Goal: Information Seeking & Learning: Learn about a topic

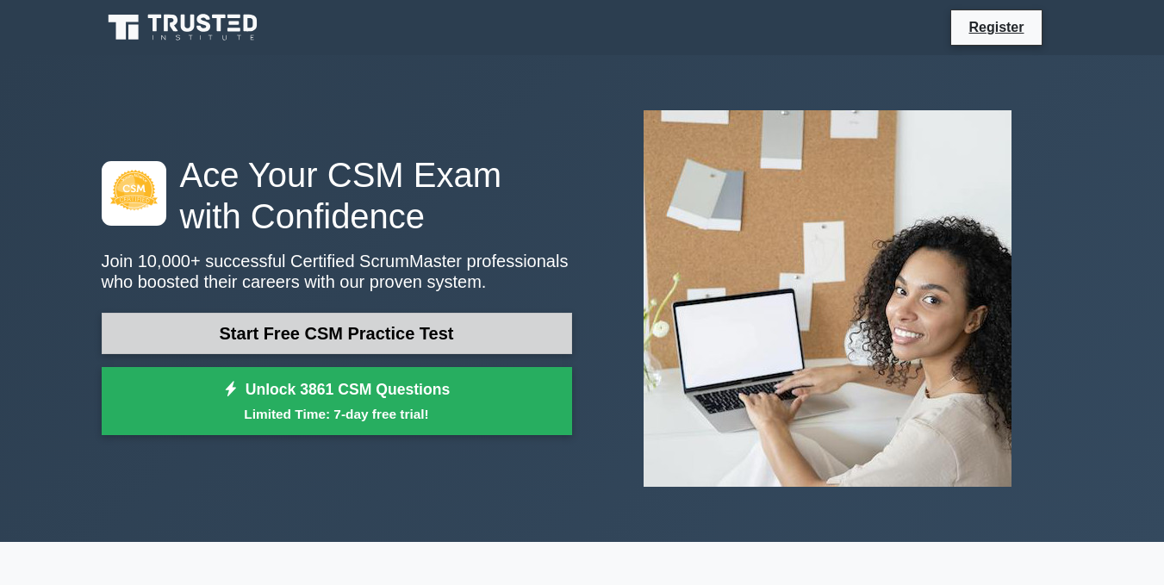
click at [466, 318] on link "Start Free CSM Practice Test" at bounding box center [337, 333] width 470 height 41
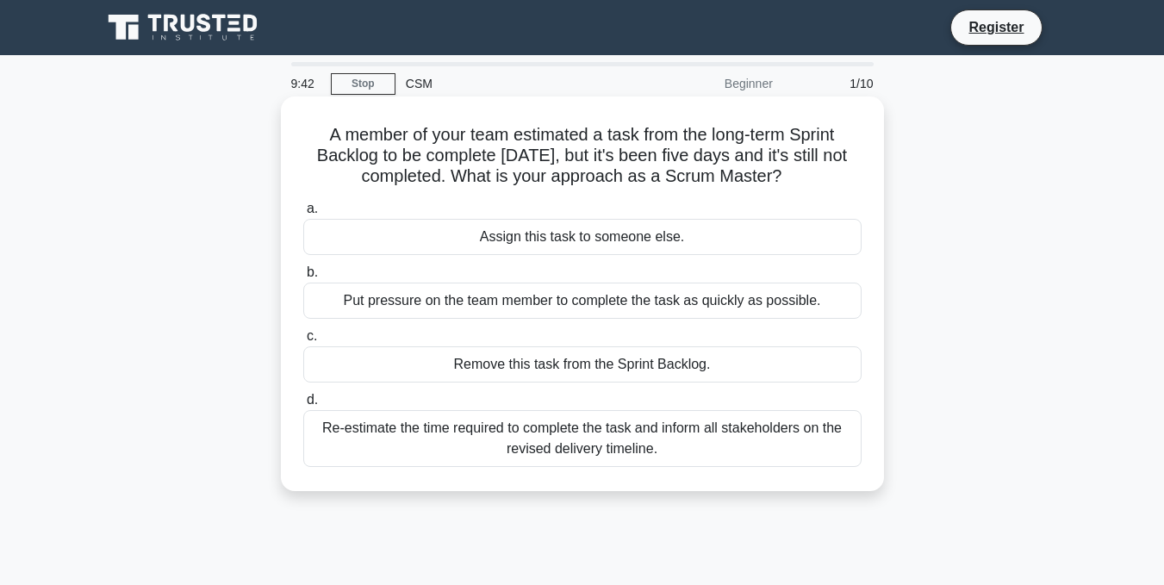
click at [703, 237] on div "Assign this task to someone else." at bounding box center [582, 237] width 558 height 36
click at [303, 214] on input "a. Assign this task to someone else." at bounding box center [303, 208] width 0 height 11
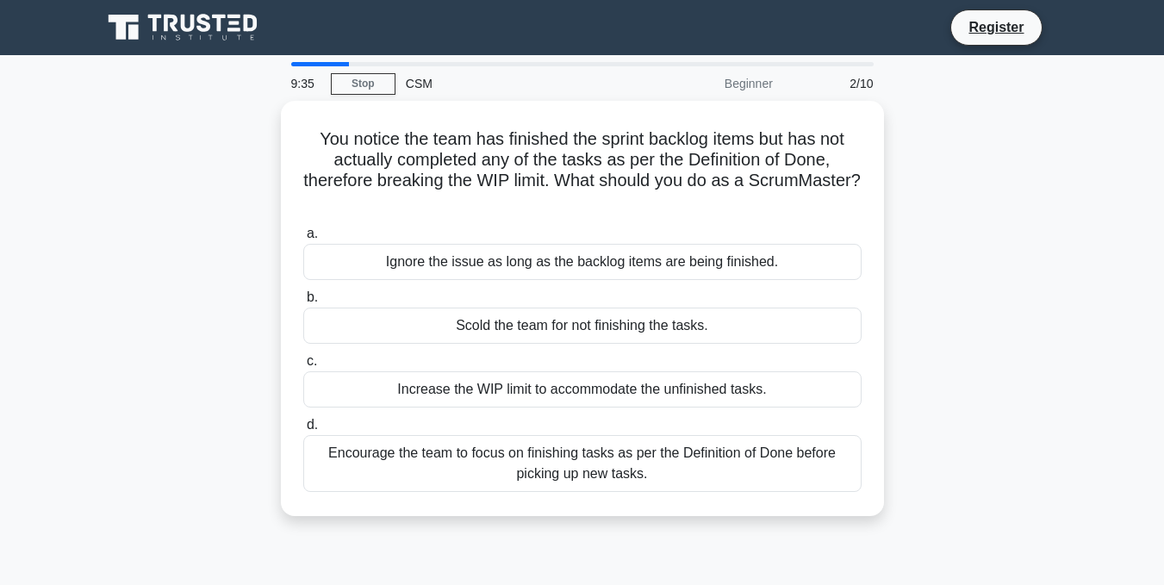
click at [501, 65] on div at bounding box center [582, 64] width 582 height 4
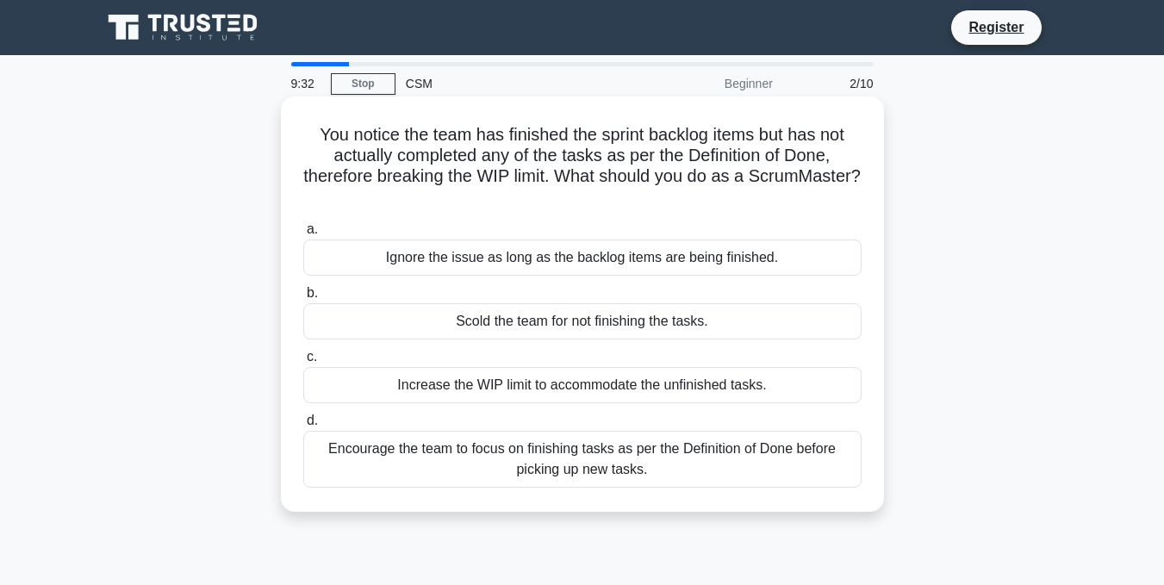
click at [554, 264] on div "Ignore the issue as long as the backlog items are being finished." at bounding box center [582, 257] width 558 height 36
click at [303, 235] on input "a. Ignore the issue as long as the backlog items are being finished." at bounding box center [303, 229] width 0 height 11
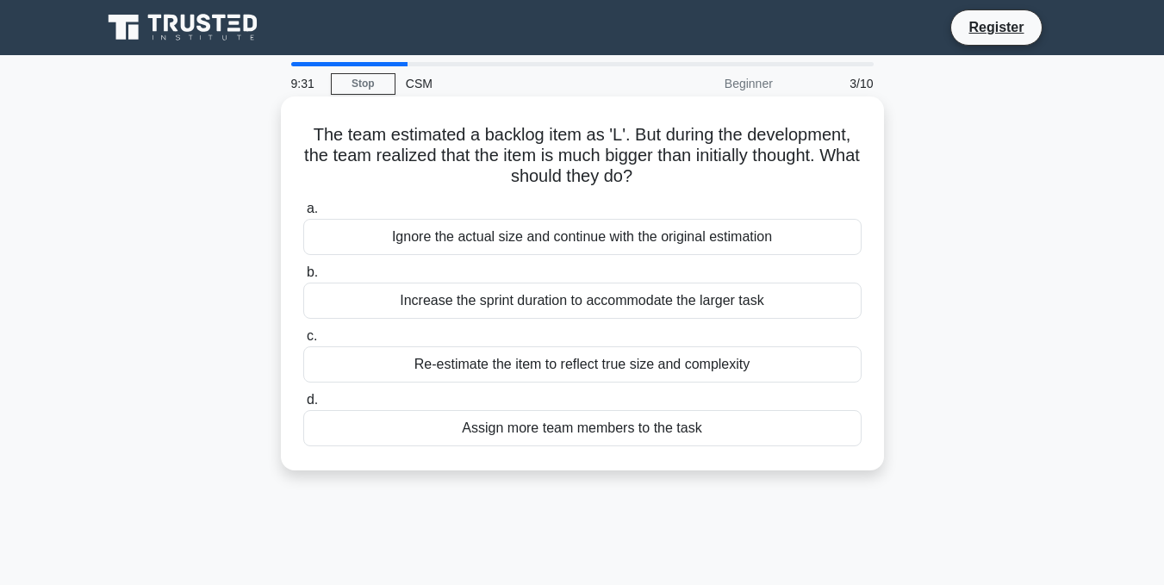
click at [581, 241] on div "Ignore the actual size and continue with the original estimation" at bounding box center [582, 237] width 558 height 36
click at [303, 214] on input "a. Ignore the actual size and continue with the original estimation" at bounding box center [303, 208] width 0 height 11
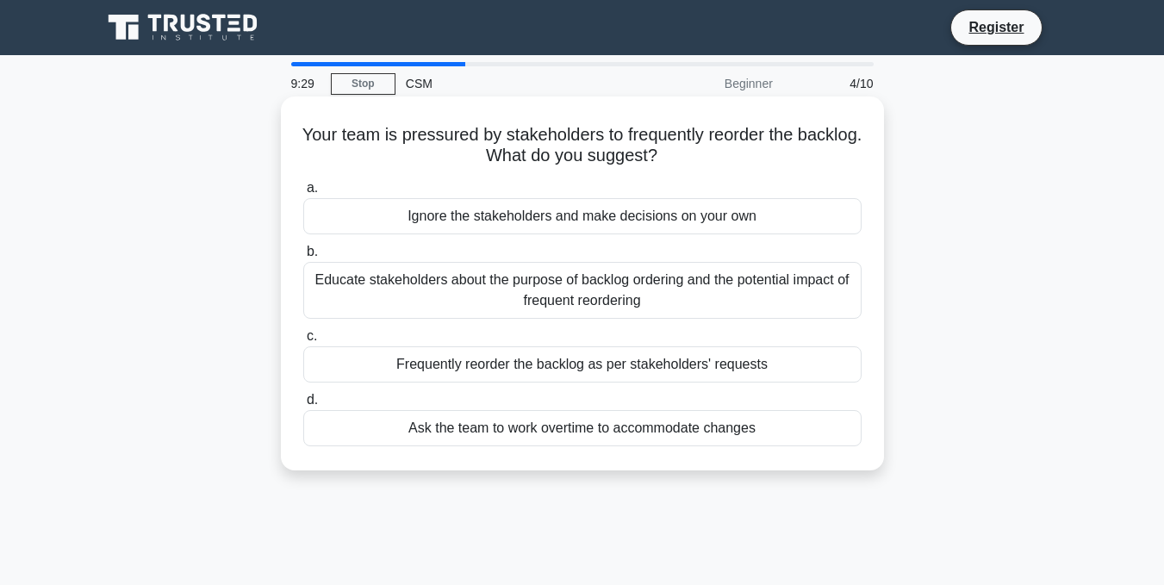
click at [619, 216] on div "Ignore the stakeholders and make decisions on your own" at bounding box center [582, 216] width 558 height 36
click at [303, 194] on input "a. Ignore the stakeholders and make decisions on your own" at bounding box center [303, 188] width 0 height 11
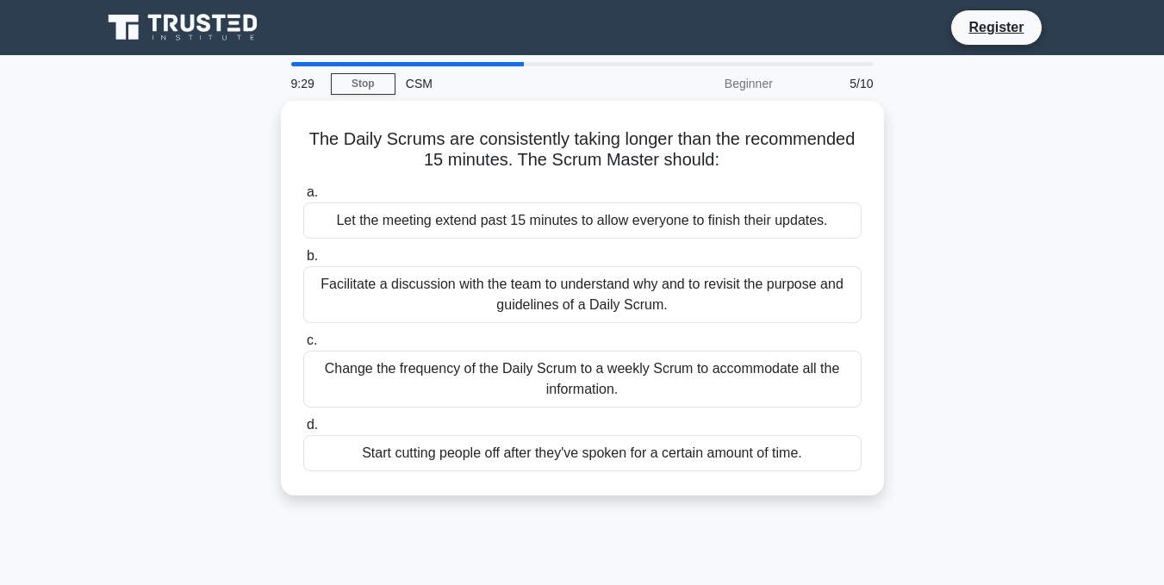
click at [619, 216] on div "Let the meeting extend past 15 minutes to allow everyone to finish their update…" at bounding box center [582, 220] width 558 height 36
click at [303, 198] on input "a. Let the meeting extend past 15 minutes to allow everyone to finish their upd…" at bounding box center [303, 192] width 0 height 11
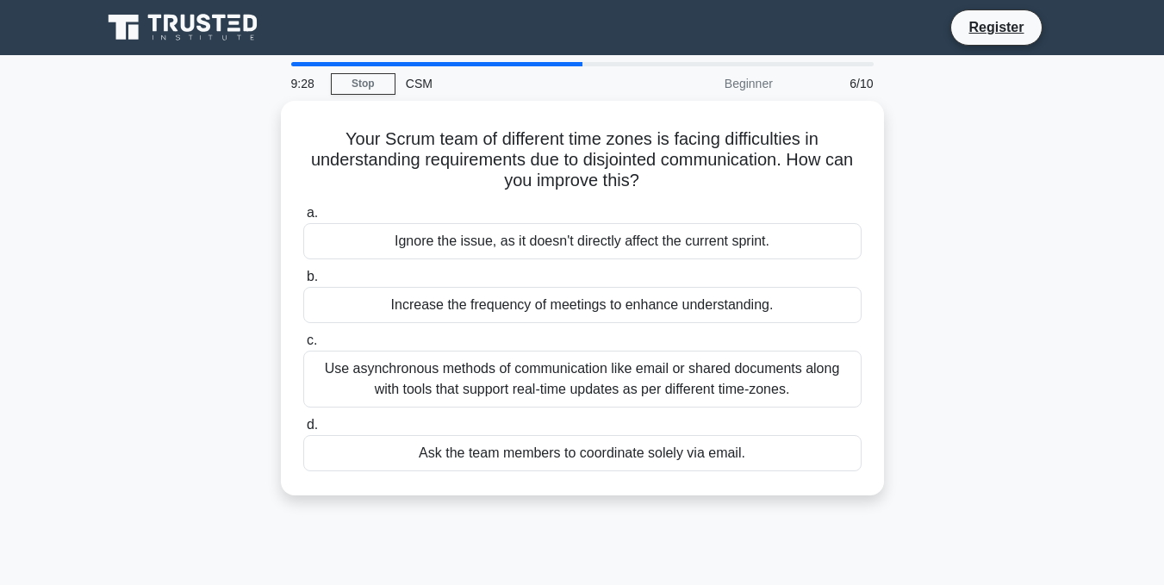
click at [619, 216] on label "a. Ignore the issue, as it doesn't directly affect the current sprint." at bounding box center [582, 230] width 558 height 57
click at [303, 216] on input "a. Ignore the issue, as it doesn't directly affect the current sprint." at bounding box center [303, 213] width 0 height 11
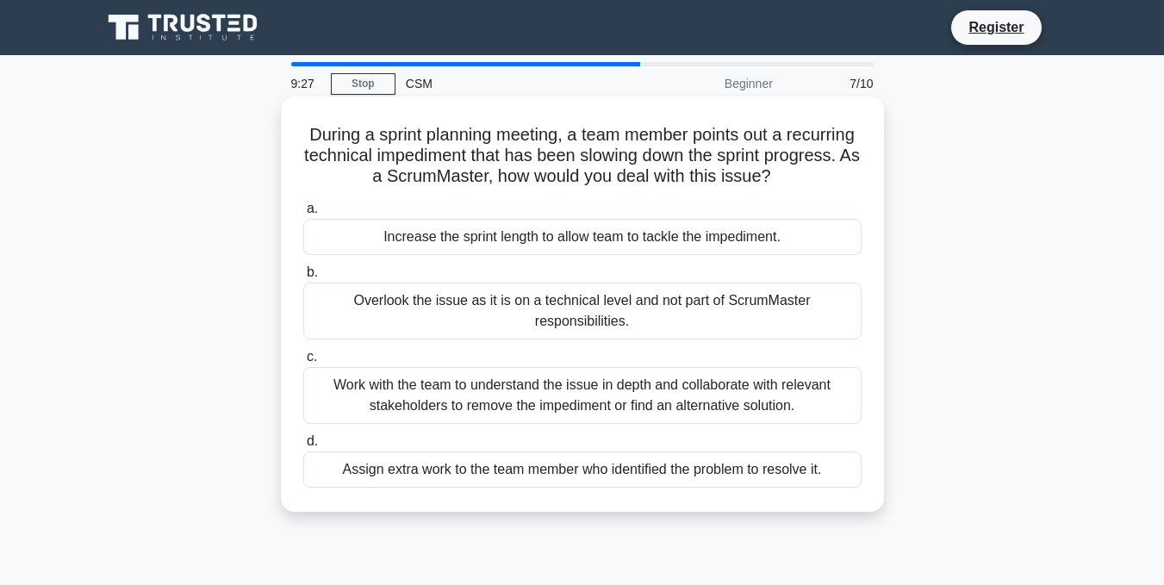
click at [617, 246] on div "Increase the sprint length to allow team to tackle the impediment." at bounding box center [582, 237] width 558 height 36
click at [303, 214] on input "a. Increase the sprint length to allow team to tackle the impediment." at bounding box center [303, 208] width 0 height 11
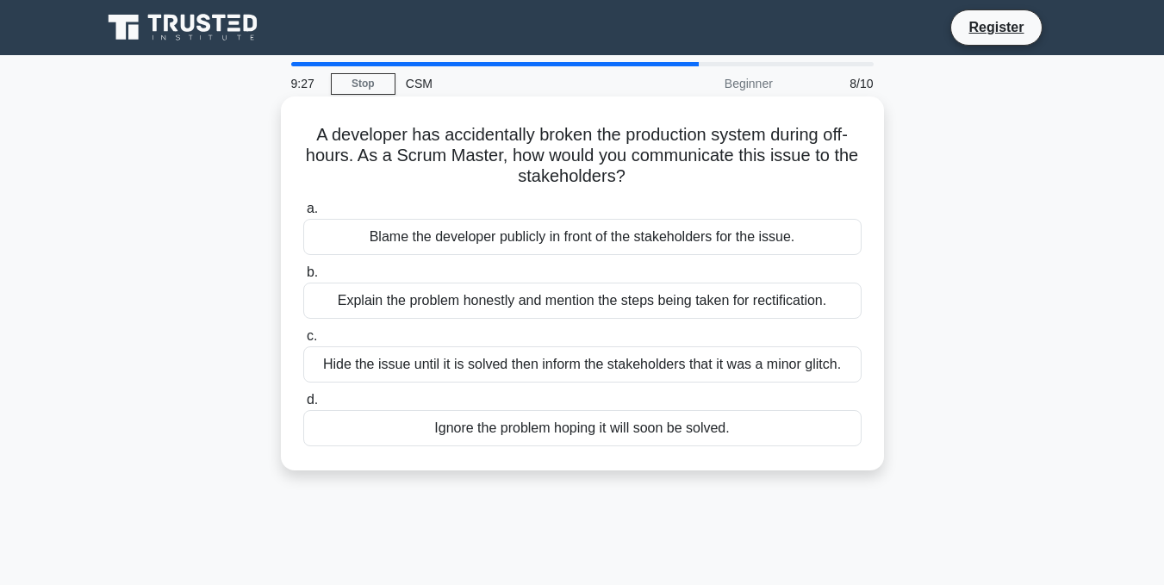
click at [617, 243] on div "Blame the developer publicly in front of the stakeholders for the issue." at bounding box center [582, 237] width 558 height 36
click at [303, 214] on input "a. Blame the developer publicly in front of the stakeholders for the issue." at bounding box center [303, 208] width 0 height 11
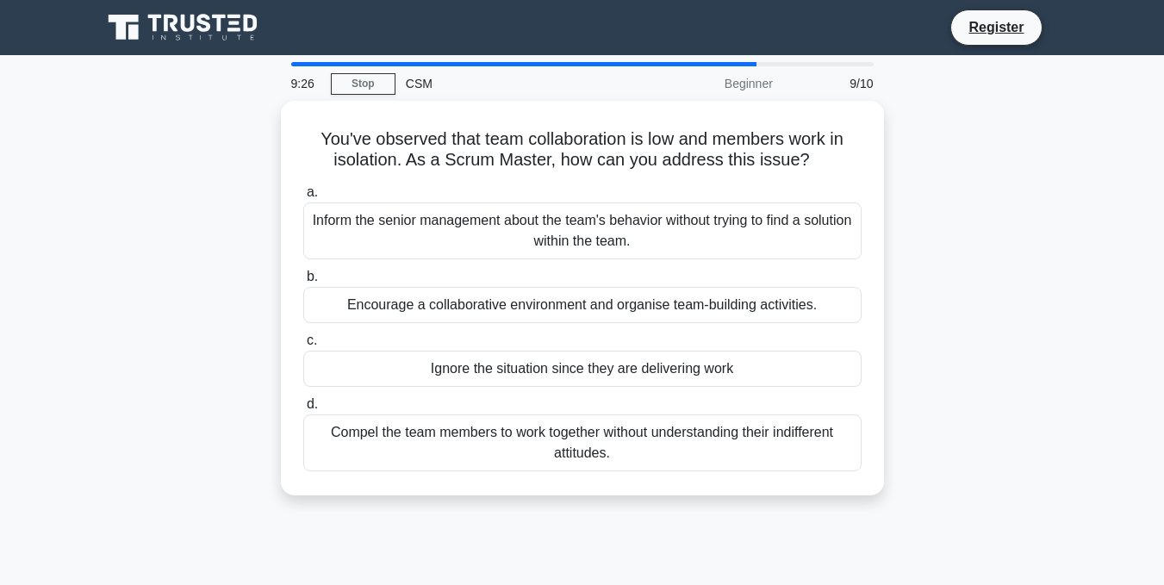
click at [617, 243] on div "Inform the senior management about the team's behavior without trying to find a…" at bounding box center [582, 230] width 558 height 57
click at [303, 198] on input "a. Inform the senior management about the team's behavior without trying to fin…" at bounding box center [303, 192] width 0 height 11
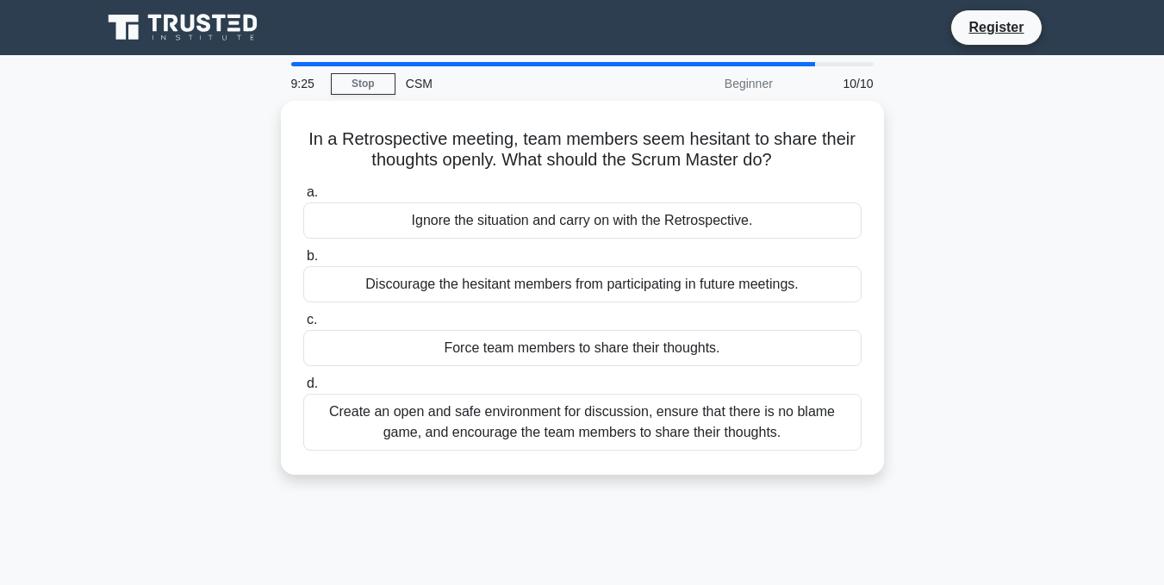
click at [617, 245] on label "b. Discourage the hesitant members from participating in future meetings." at bounding box center [582, 273] width 558 height 57
click at [303, 251] on input "b. Discourage the hesitant members from participating in future meetings." at bounding box center [303, 256] width 0 height 11
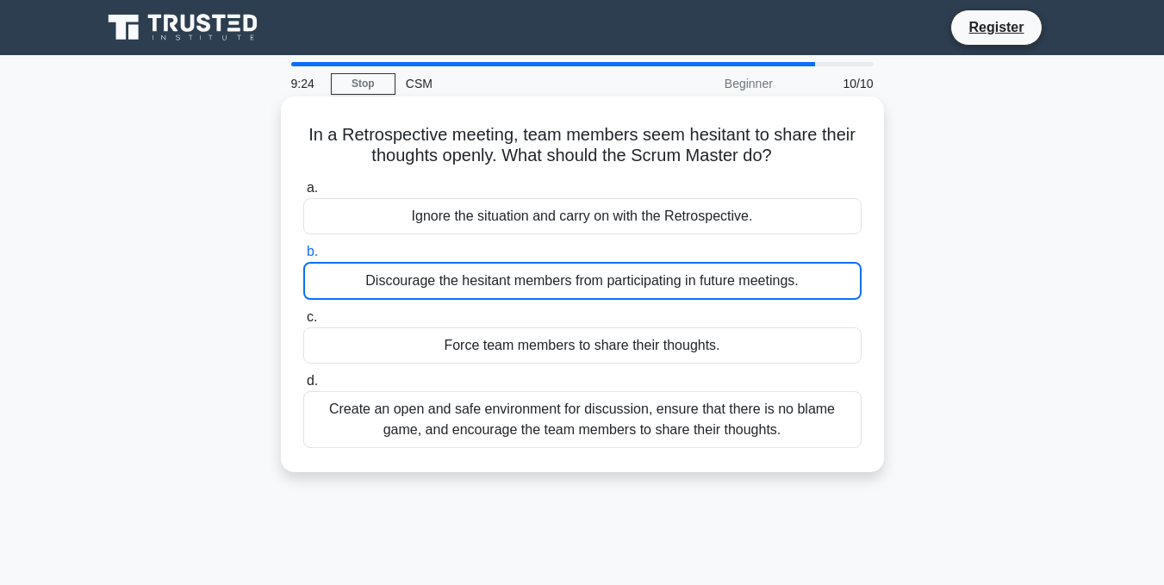
click at [626, 219] on div "Ignore the situation and carry on with the Retrospective." at bounding box center [582, 216] width 558 height 36
click at [303, 194] on input "a. Ignore the situation and carry on with the Retrospective." at bounding box center [303, 188] width 0 height 11
